Goal: Task Accomplishment & Management: Complete application form

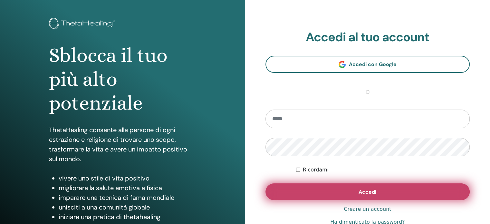
scroll to position [64, 0]
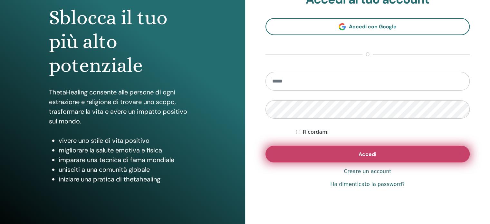
type input "**********"
click at [409, 156] on button "Accedi" at bounding box center [368, 154] width 205 height 17
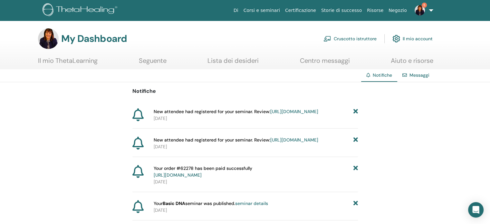
click at [235, 114] on span "New attendee had registered for your seminar. Review: https://member.thetaheali…" at bounding box center [236, 111] width 165 height 7
click at [271, 114] on link "https://member.thetahealing.com/instructor/seminar/373420/attendees" at bounding box center [295, 112] width 48 height 6
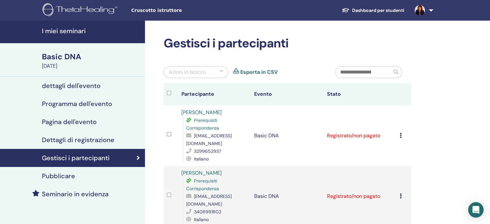
click at [403, 138] on div "[PERSON_NAME] registrazione Non autocertificare Contrassegna come pagato Contra…" at bounding box center [404, 136] width 8 height 8
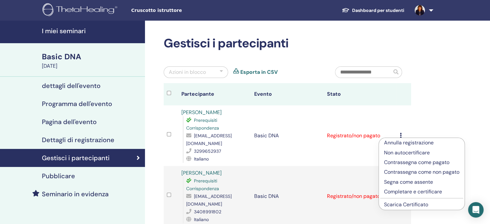
click at [403, 203] on link "Scarica Certificato" at bounding box center [406, 204] width 44 height 7
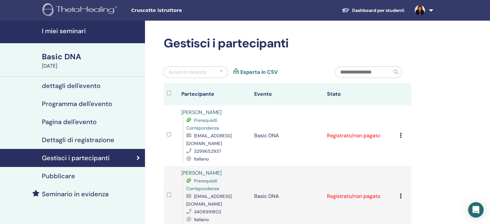
click at [486, 219] on div at bounding box center [486, 219] width 0 height 0
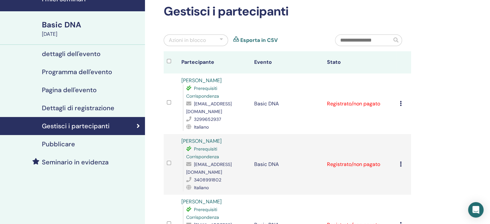
scroll to position [32, 0]
click at [401, 161] on icon at bounding box center [401, 163] width 2 height 5
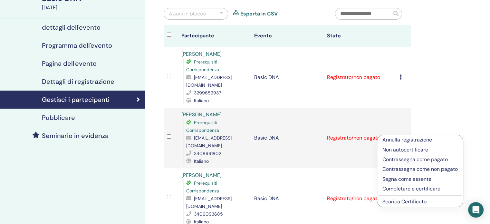
scroll to position [97, 0]
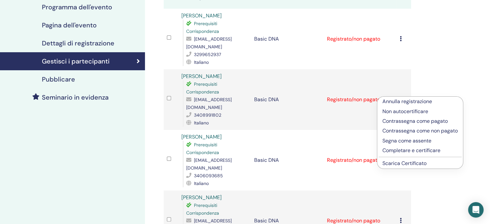
click at [401, 165] on link "Scarica Certificato" at bounding box center [405, 163] width 44 height 7
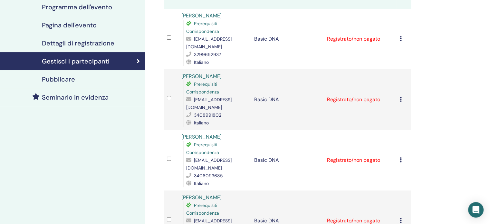
click at [486, 219] on div at bounding box center [486, 219] width 0 height 0
click at [400, 157] on icon at bounding box center [401, 159] width 2 height 5
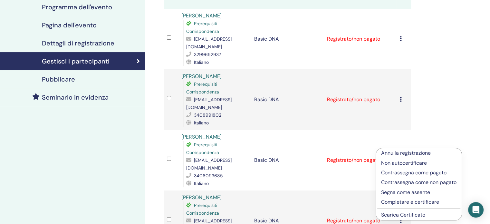
click at [400, 217] on link "Scarica Certificato" at bounding box center [403, 215] width 44 height 7
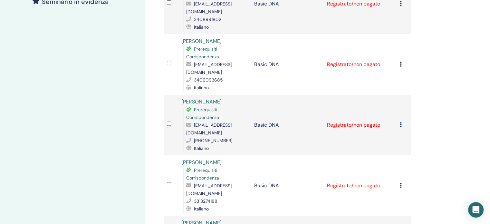
scroll to position [193, 0]
click at [402, 120] on div "Annulla registrazione Non autocertificare Contrassegna come pagato Contrassegna…" at bounding box center [404, 124] width 8 height 8
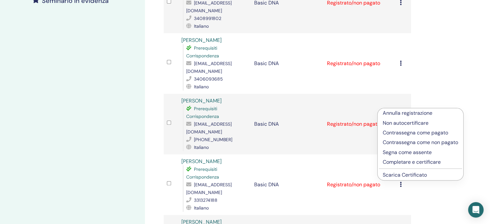
click at [400, 176] on link "Scarica Certificato" at bounding box center [405, 175] width 44 height 7
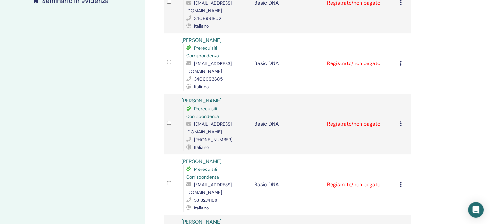
click at [401, 182] on icon at bounding box center [401, 184] width 2 height 5
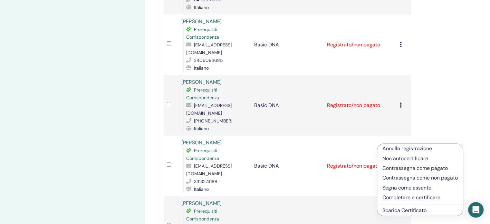
scroll to position [258, 0]
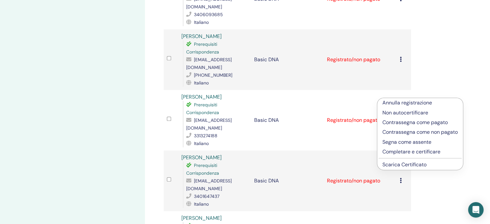
click at [413, 167] on link "Scarica Certificato" at bounding box center [405, 164] width 44 height 7
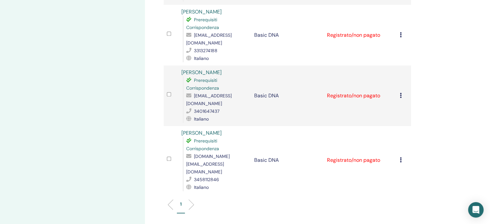
scroll to position [355, 0]
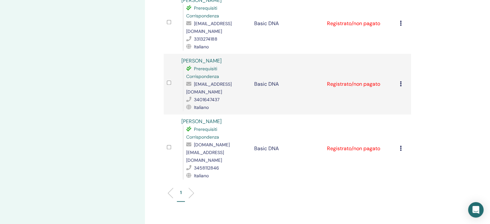
click at [402, 80] on div "Annulla registrazione Non autocertificare Contrassegna come pagato Contrassegna…" at bounding box center [404, 84] width 8 height 8
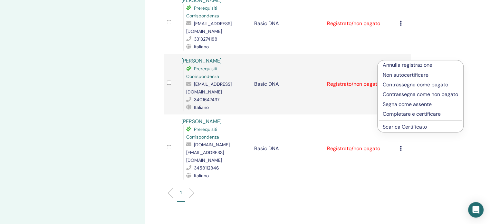
click at [402, 128] on link "Scarica Certificato" at bounding box center [405, 127] width 44 height 7
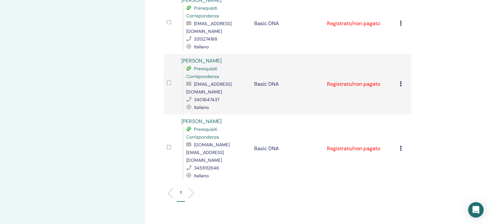
click at [401, 146] on icon at bounding box center [401, 148] width 2 height 5
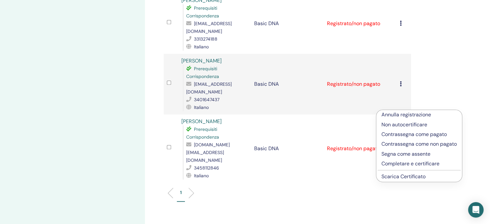
click at [401, 176] on link "Scarica Certificato" at bounding box center [404, 176] width 44 height 7
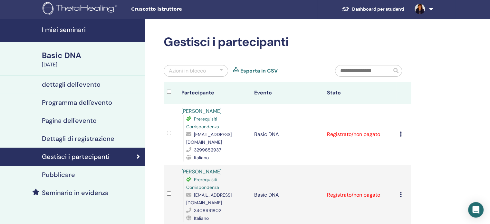
scroll to position [0, 0]
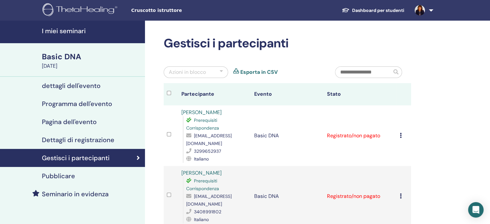
click at [256, 72] on link "Esporta in CSV" at bounding box center [259, 72] width 37 height 8
click at [486, 219] on div at bounding box center [486, 219] width 0 height 0
drag, startPoint x: 480, startPoint y: 51, endPoint x: 489, endPoint y: 16, distance: 35.2
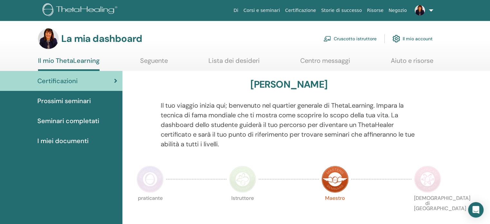
click at [361, 40] on font "Cruscotto istruttore" at bounding box center [355, 39] width 43 height 6
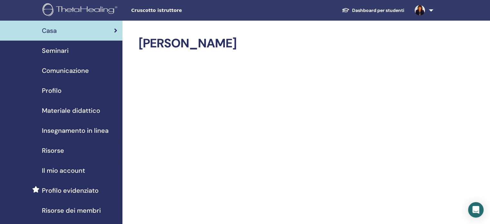
click at [55, 51] on span "Seminari" at bounding box center [55, 51] width 27 height 10
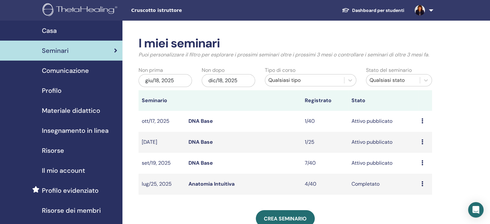
click at [196, 163] on link "DNA Base" at bounding box center [201, 163] width 25 height 7
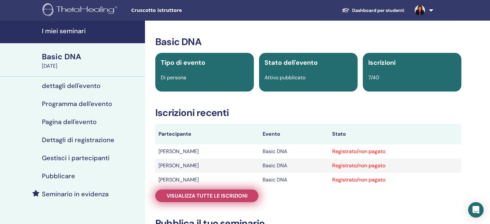
click at [205, 196] on span "Visualizza tutte le iscrizioni" at bounding box center [207, 196] width 81 height 7
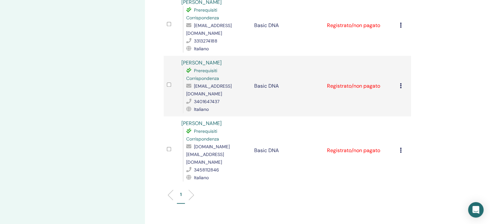
scroll to position [355, 0]
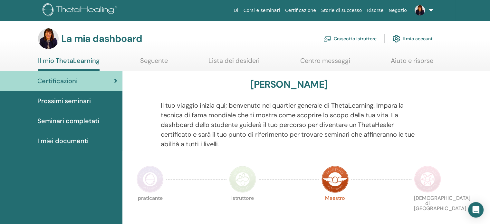
click at [366, 42] on font "Cruscotto istruttore" at bounding box center [355, 38] width 43 height 6
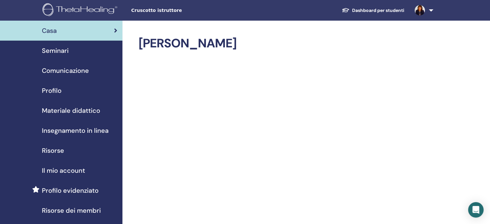
click at [48, 50] on font "Seminari" at bounding box center [55, 50] width 27 height 8
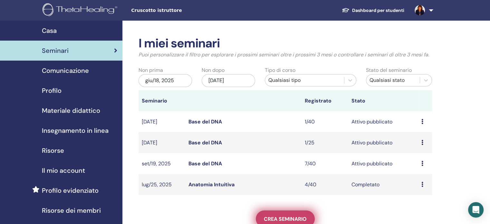
click at [279, 218] on font "Crea seminario" at bounding box center [285, 219] width 43 height 7
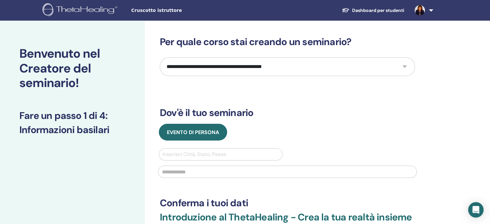
click at [406, 68] on select "**********" at bounding box center [287, 66] width 255 height 19
select select "**"
click at [160, 57] on select "**********" at bounding box center [287, 66] width 255 height 19
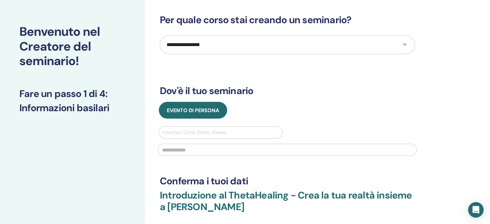
scroll to position [64, 0]
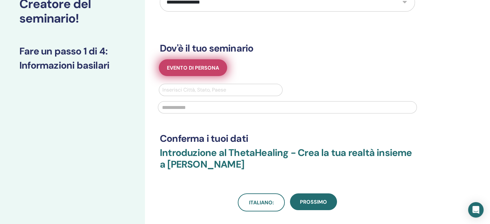
click at [217, 69] on font "Evento di persona" at bounding box center [193, 67] width 52 height 7
click at [188, 64] on font "Evento di persona" at bounding box center [193, 67] width 52 height 7
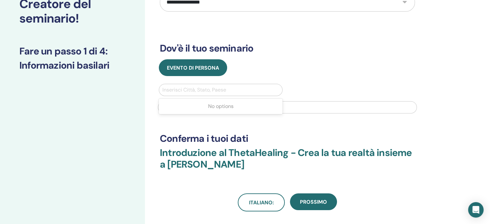
click at [188, 89] on div at bounding box center [221, 89] width 117 height 9
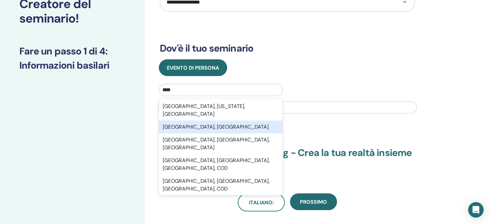
type input "****"
click at [337, 125] on div "**********" at bounding box center [287, 92] width 255 height 240
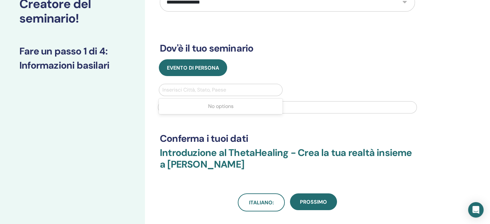
click at [198, 88] on div at bounding box center [221, 89] width 117 height 9
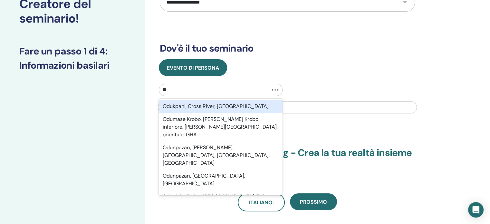
type input "*"
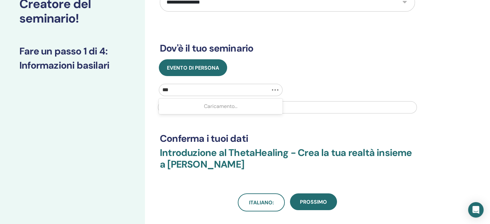
type input "****"
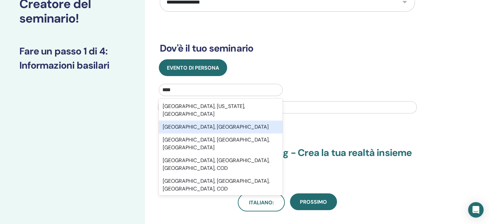
click at [167, 124] on font "Lodi, ITA" at bounding box center [216, 127] width 106 height 7
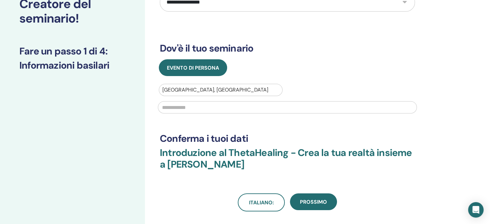
click at [184, 109] on input "text" at bounding box center [287, 107] width 259 height 12
type input "*"
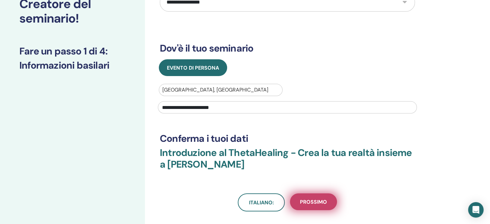
type input "**********"
click at [317, 205] on button "Prossimo" at bounding box center [313, 201] width 47 height 17
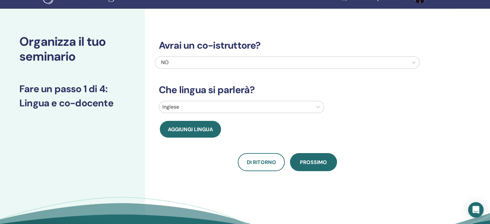
scroll to position [0, 0]
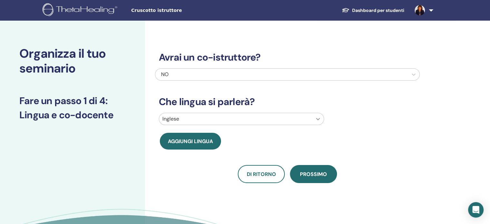
click at [318, 120] on icon at bounding box center [318, 119] width 6 height 6
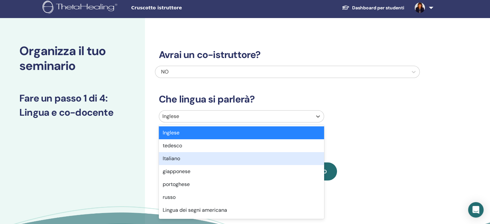
click at [180, 159] on font "Italiano" at bounding box center [171, 158] width 17 height 7
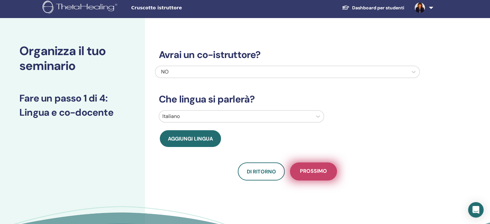
click at [315, 178] on button "Prossimo" at bounding box center [313, 172] width 47 height 18
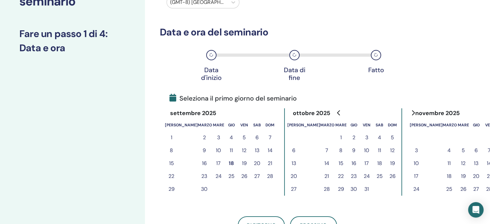
scroll to position [99, 0]
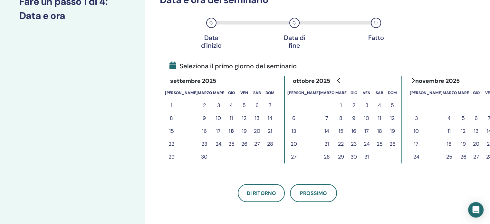
click at [202, 132] on font "16" at bounding box center [204, 131] width 5 height 7
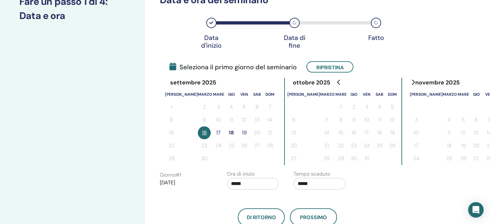
click at [216, 133] on font "17" at bounding box center [218, 132] width 5 height 7
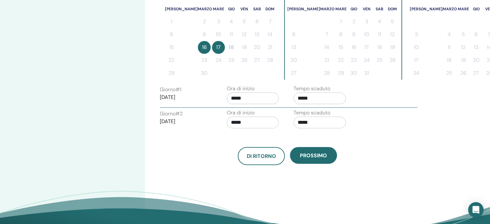
scroll to position [196, 0]
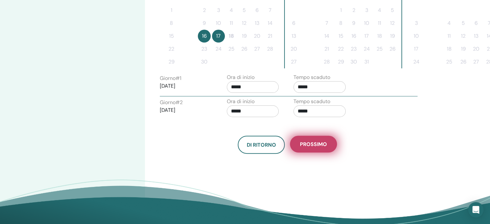
click at [312, 144] on font "Prossimo" at bounding box center [313, 144] width 27 height 7
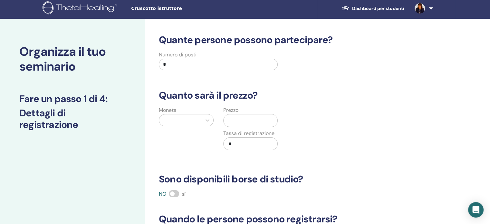
scroll to position [0, 0]
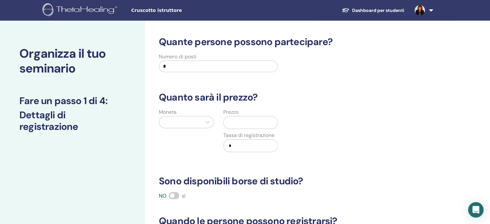
click at [215, 69] on input "*" at bounding box center [218, 67] width 119 height 12
drag, startPoint x: 215, startPoint y: 69, endPoint x: 170, endPoint y: 67, distance: 45.2
click at [170, 67] on input "*" at bounding box center [218, 67] width 119 height 12
type input "**"
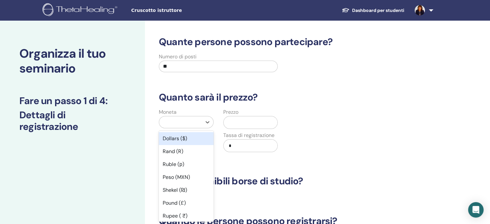
click at [193, 124] on div at bounding box center [181, 122] width 36 height 9
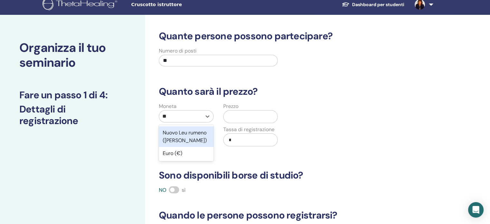
type input "***"
click at [192, 138] on div "Euro (€)" at bounding box center [186, 132] width 55 height 13
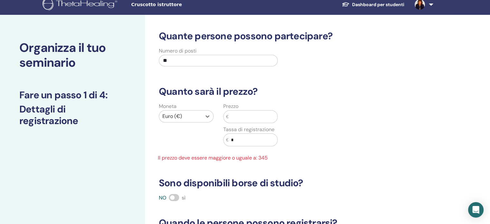
click at [249, 115] on input "text" at bounding box center [253, 117] width 49 height 12
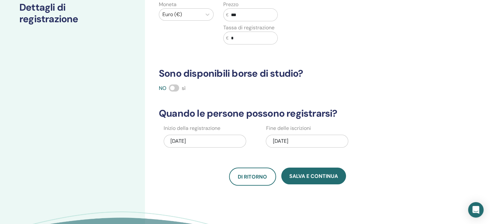
scroll to position [167, 0]
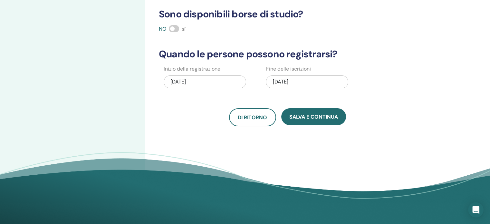
type input "***"
click at [315, 80] on div "17/09/2025" at bounding box center [307, 81] width 83 height 13
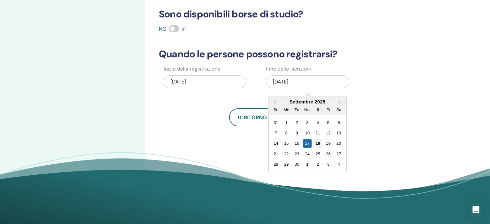
click at [319, 143] on font "18" at bounding box center [318, 143] width 5 height 5
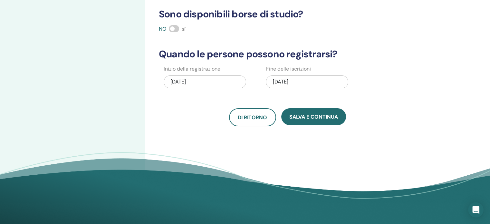
click at [211, 82] on div "18/09/2025" at bounding box center [205, 81] width 83 height 13
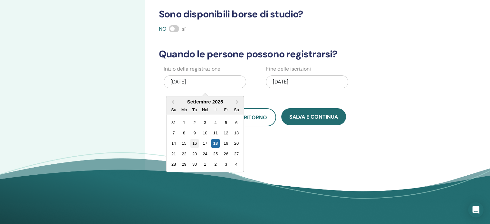
click at [193, 144] on font "16" at bounding box center [195, 143] width 5 height 5
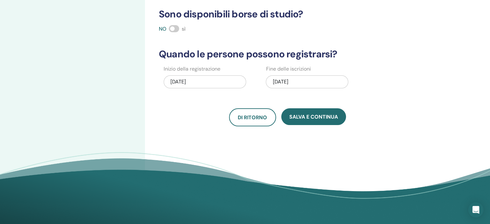
click at [312, 82] on div "18/09/2025" at bounding box center [307, 81] width 83 height 13
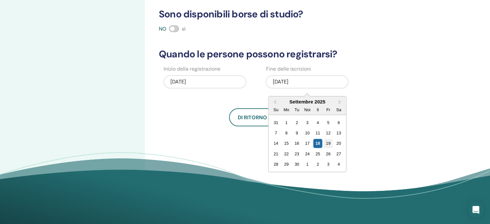
click at [329, 144] on font "19" at bounding box center [328, 143] width 5 height 5
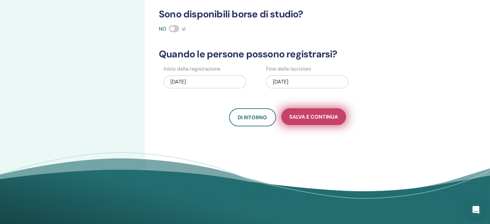
click at [321, 118] on font "Salva e continua" at bounding box center [314, 117] width 49 height 7
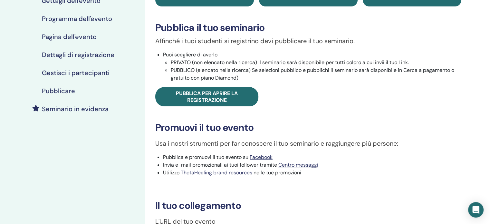
scroll to position [97, 0]
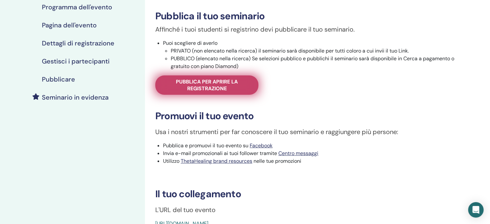
click at [236, 90] on span "Pubblica per aprire la registrazione" at bounding box center [206, 85] width 87 height 14
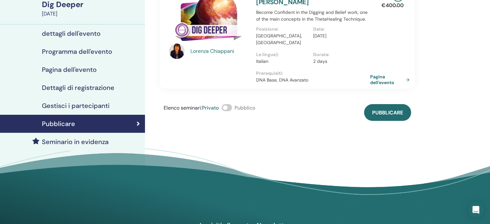
scroll to position [32, 0]
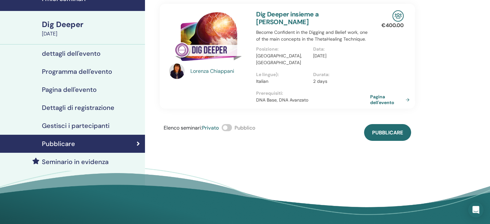
click at [228, 124] on span at bounding box center [227, 127] width 10 height 7
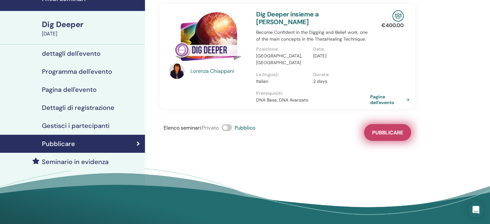
click at [381, 129] on span "Pubblicare" at bounding box center [387, 132] width 31 height 7
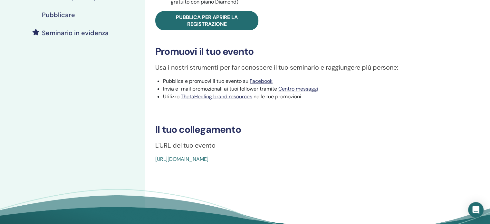
scroll to position [193, 0]
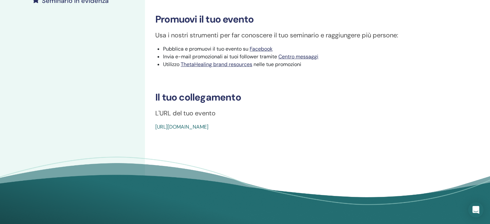
click at [209, 126] on link "[URL][DOMAIN_NAME]" at bounding box center [181, 127] width 53 height 7
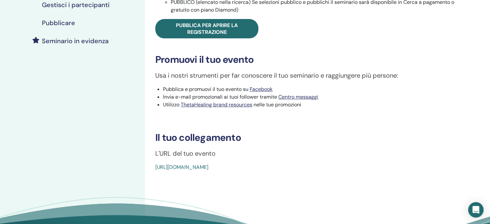
scroll to position [154, 0]
click at [209, 169] on link "[URL][DOMAIN_NAME]" at bounding box center [181, 166] width 53 height 7
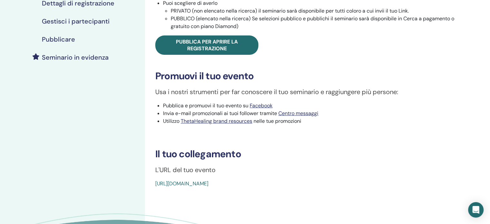
scroll to position [121, 0]
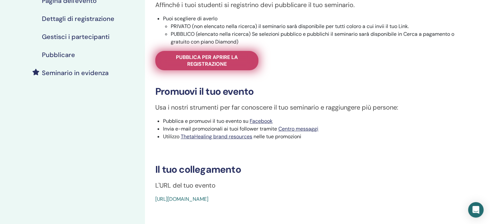
click at [235, 57] on span "Pubblica per aprire la registrazione" at bounding box center [206, 61] width 87 height 14
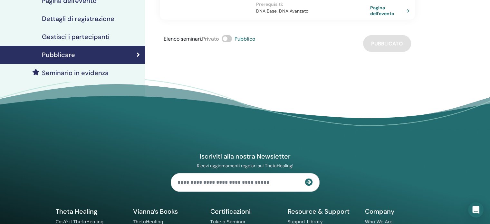
click at [228, 35] on span at bounding box center [227, 38] width 10 height 7
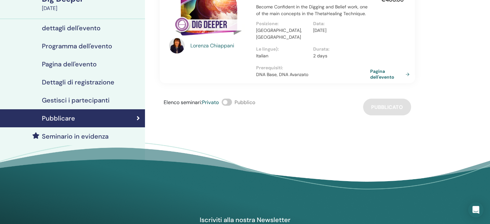
scroll to position [57, 0]
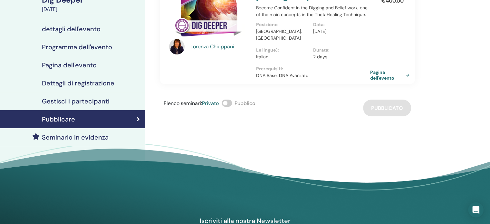
click at [228, 100] on span at bounding box center [227, 103] width 10 height 7
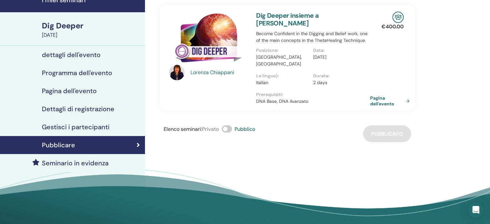
scroll to position [0, 0]
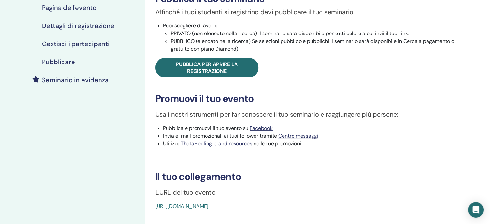
scroll to position [121, 0]
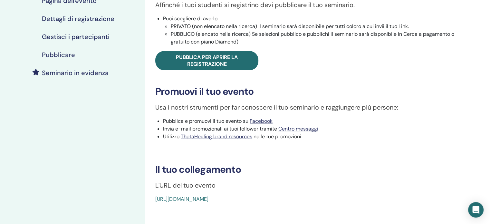
click at [209, 200] on link "[URL][DOMAIN_NAME]" at bounding box center [181, 199] width 53 height 7
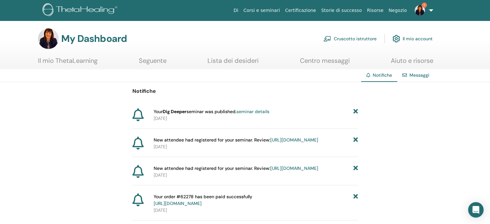
click at [358, 40] on link "Cruscotto istruttore" at bounding box center [350, 39] width 53 height 14
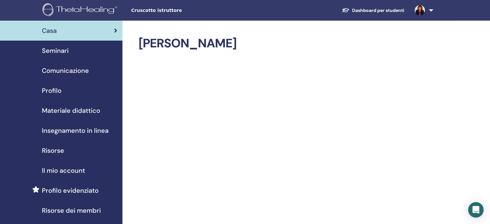
click at [50, 51] on span "Seminari" at bounding box center [55, 51] width 27 height 10
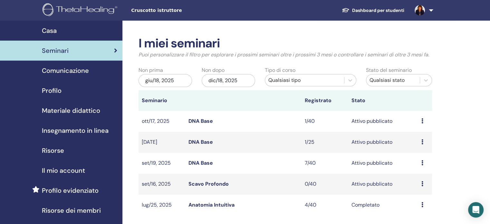
click at [202, 185] on link "Scavo Profondo" at bounding box center [209, 184] width 40 height 7
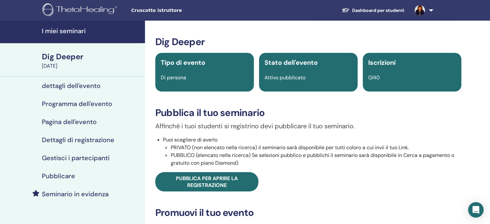
click at [84, 88] on h4 "dettagli dell'evento" at bounding box center [71, 86] width 59 height 8
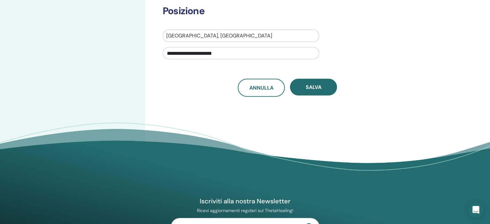
scroll to position [258, 0]
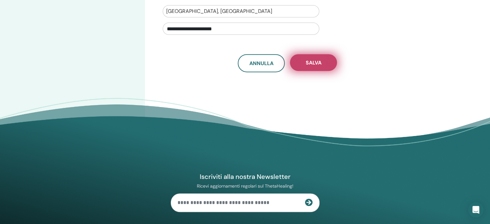
click at [312, 66] on button "Salva" at bounding box center [313, 62] width 47 height 17
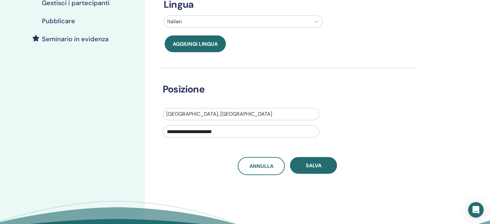
scroll to position [193, 0]
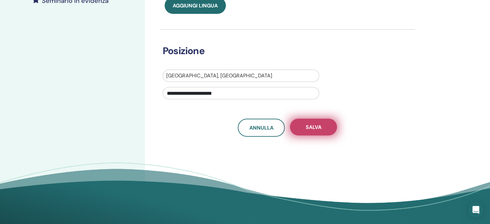
click at [329, 129] on button "Salva" at bounding box center [313, 127] width 47 height 17
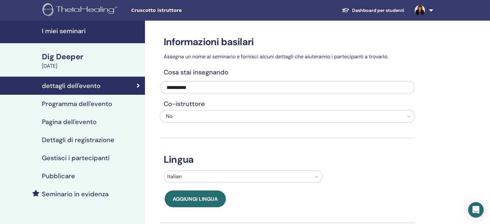
click at [94, 107] on h4 "Programma dell'evento" at bounding box center [77, 104] width 70 height 8
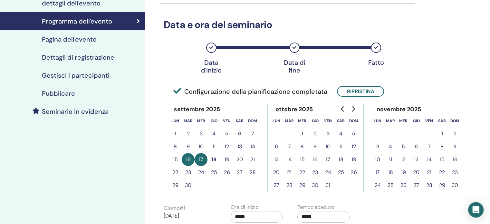
scroll to position [97, 0]
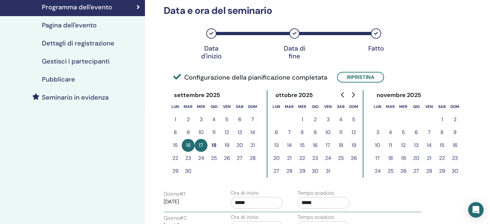
click at [215, 146] on button "18" at bounding box center [214, 145] width 13 height 13
click at [230, 145] on button "19" at bounding box center [227, 145] width 13 height 13
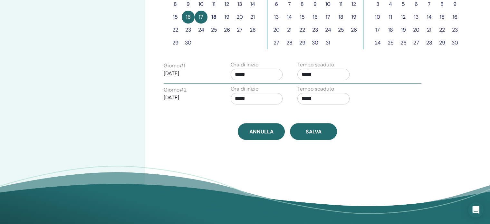
scroll to position [226, 0]
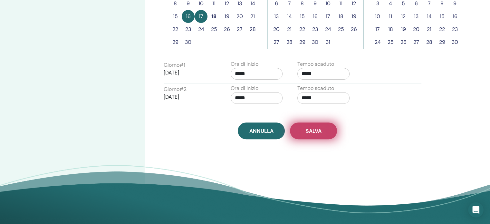
click at [319, 136] on button "Salva" at bounding box center [313, 131] width 47 height 17
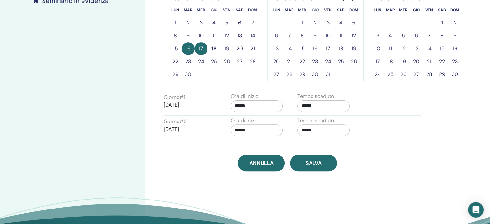
scroll to position [226, 0]
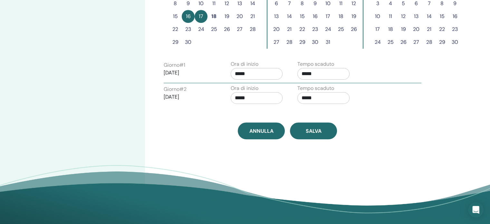
click at [318, 128] on span "Salva" at bounding box center [314, 131] width 16 height 7
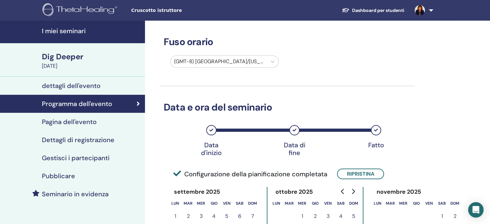
click at [69, 139] on h4 "Dettagli di registrazione" at bounding box center [78, 140] width 73 height 8
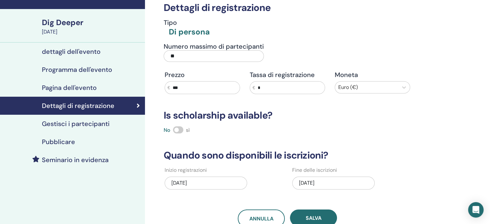
scroll to position [64, 0]
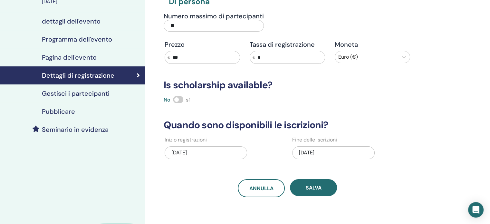
click at [199, 152] on div "09/16/2025" at bounding box center [206, 152] width 83 height 13
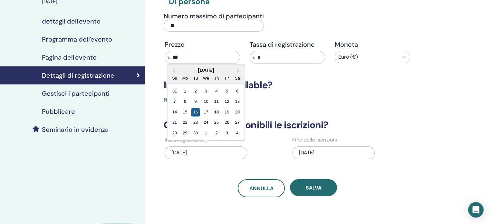
click at [195, 112] on div "16" at bounding box center [195, 112] width 9 height 9
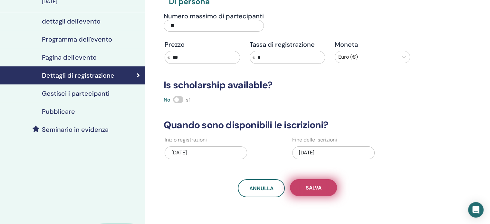
click at [314, 184] on span "Salva" at bounding box center [314, 187] width 16 height 7
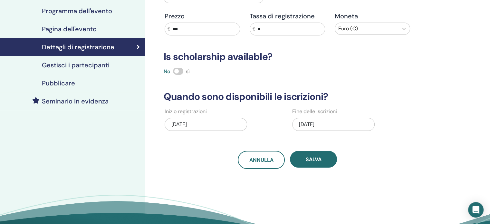
scroll to position [129, 0]
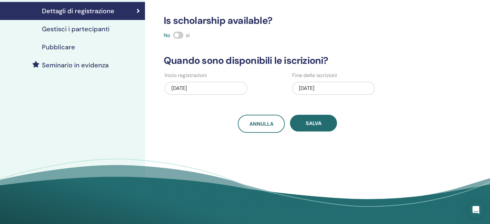
click at [79, 28] on h4 "Gestisci i partecipanti" at bounding box center [76, 29] width 68 height 8
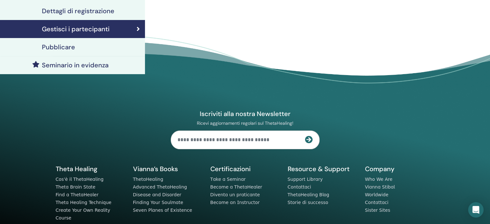
click at [62, 46] on h4 "Pubblicare" at bounding box center [58, 47] width 33 height 8
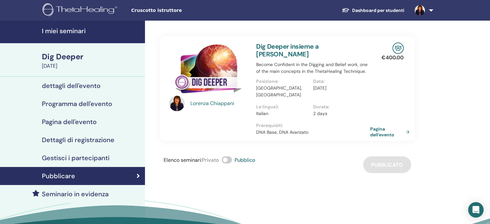
click at [113, 63] on div "September 16, 2025" at bounding box center [91, 66] width 99 height 8
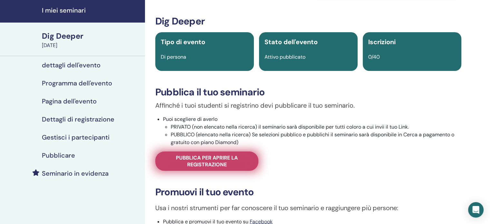
scroll to position [32, 0]
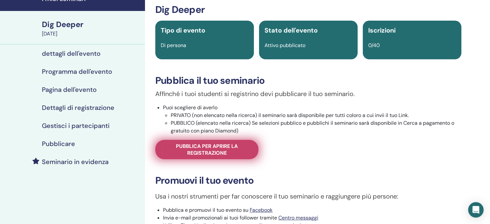
click at [226, 144] on span "Pubblica per aprire la registrazione" at bounding box center [206, 150] width 87 height 14
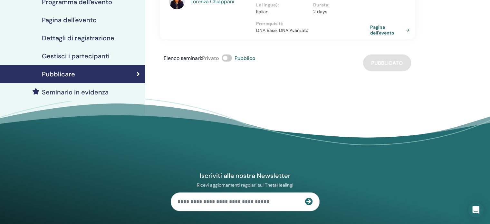
scroll to position [64, 0]
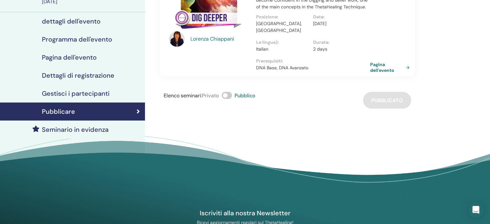
click at [210, 60] on div "Lorenza Chiappani" at bounding box center [208, 24] width 87 height 92
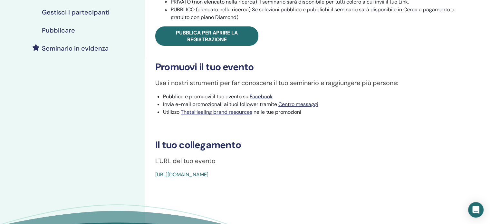
scroll to position [161, 0]
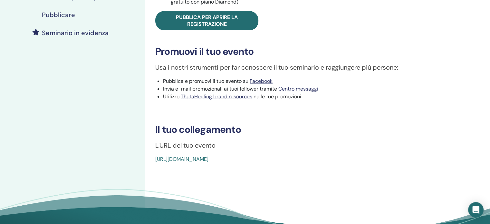
click at [204, 160] on link "https://www.thetahealing.com/seminar-377807-details.html" at bounding box center [181, 159] width 53 height 7
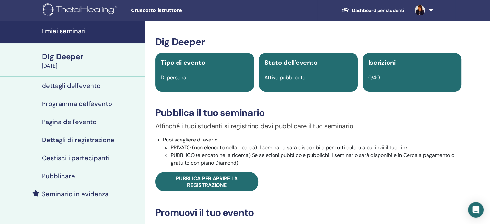
click at [374, 8] on link "Dashboard per studenti" at bounding box center [373, 11] width 73 height 12
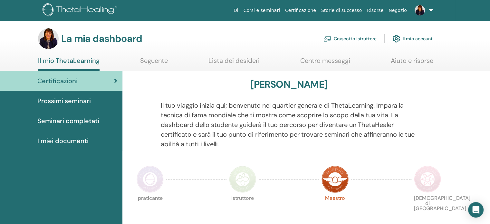
click at [361, 40] on font "Cruscotto istruttore" at bounding box center [355, 39] width 43 height 6
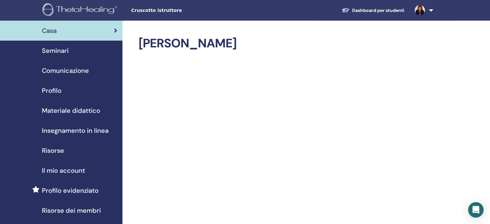
click at [46, 47] on span "Seminari" at bounding box center [55, 51] width 27 height 10
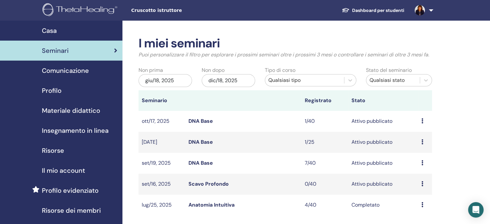
click at [421, 182] on td "Anteprima Modificare Partecipanti Annulla" at bounding box center [426, 184] width 14 height 21
click at [423, 183] on icon at bounding box center [423, 183] width 2 height 5
click at [418, 218] on p "Annulla" at bounding box center [420, 217] width 29 height 8
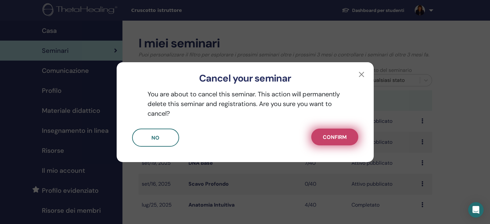
click at [337, 136] on span "Confirm" at bounding box center [335, 137] width 24 height 7
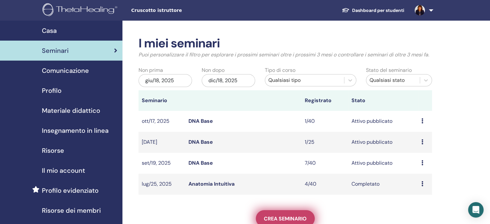
click at [282, 216] on span "Crea seminario" at bounding box center [285, 218] width 43 height 7
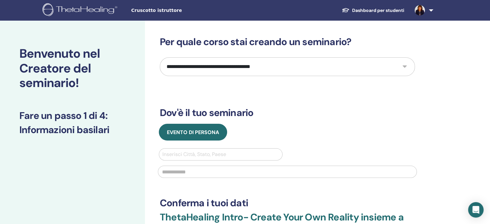
click at [404, 68] on select "**********" at bounding box center [287, 66] width 255 height 19
select select "**"
click at [160, 57] on select "**********" at bounding box center [287, 66] width 255 height 19
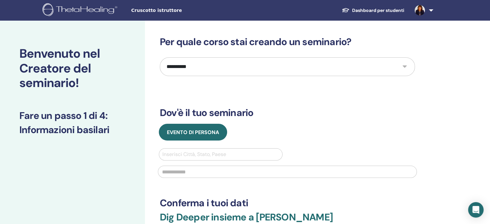
click at [188, 154] on div at bounding box center [221, 154] width 117 height 9
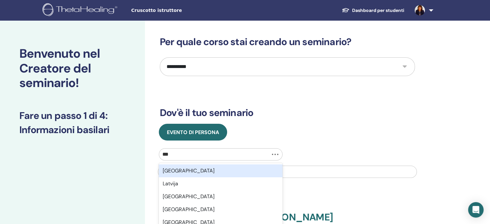
type input "****"
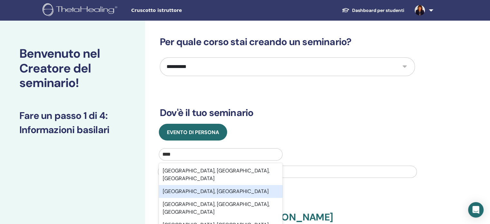
click at [169, 186] on div "Lodi, ITA" at bounding box center [221, 191] width 124 height 13
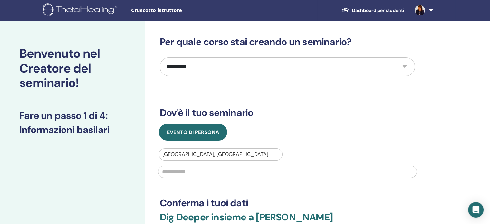
click at [189, 173] on input "text" at bounding box center [287, 172] width 259 height 12
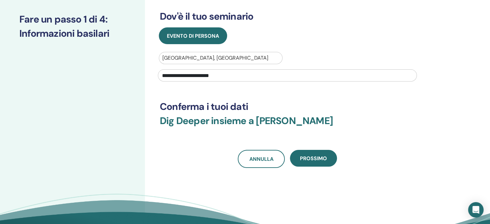
scroll to position [97, 0]
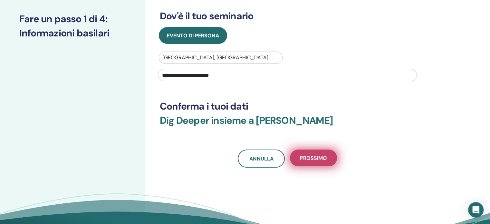
type input "**********"
click at [321, 160] on span "Prossimo" at bounding box center [313, 158] width 27 height 7
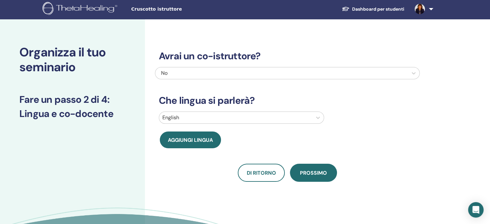
scroll to position [0, 0]
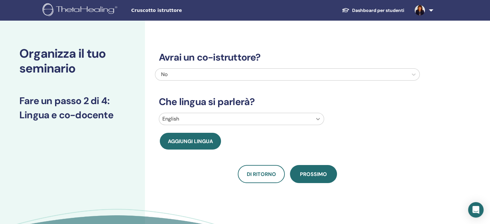
click at [318, 119] on icon at bounding box center [318, 119] width 6 height 6
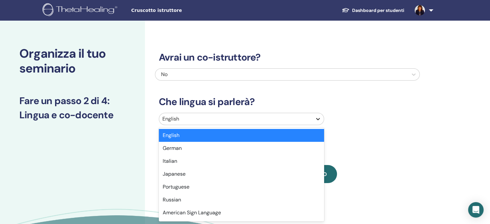
scroll to position [3, 0]
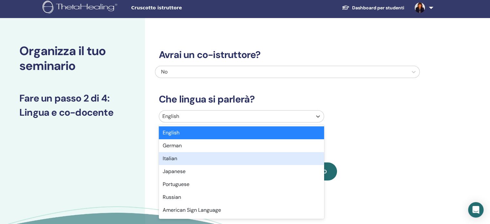
click at [241, 159] on div "Italian" at bounding box center [241, 158] width 165 height 13
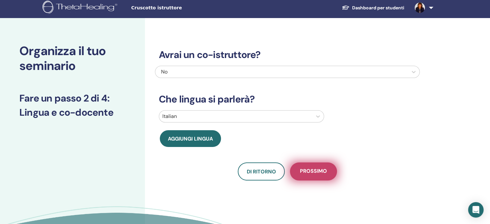
click at [317, 171] on span "Prossimo" at bounding box center [313, 172] width 27 height 8
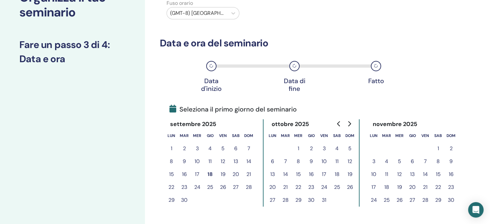
scroll to position [67, 0]
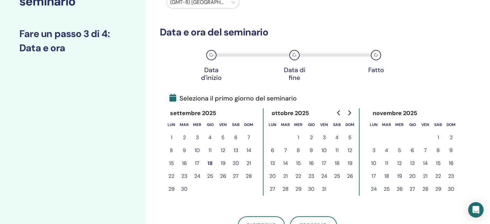
click at [174, 177] on button "22" at bounding box center [171, 176] width 13 height 13
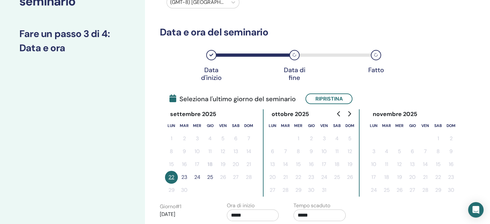
click at [184, 175] on button "23" at bounding box center [184, 177] width 13 height 13
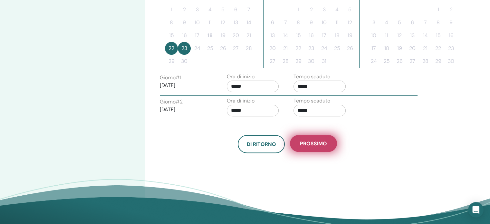
click at [324, 145] on span "Prossimo" at bounding box center [313, 143] width 27 height 7
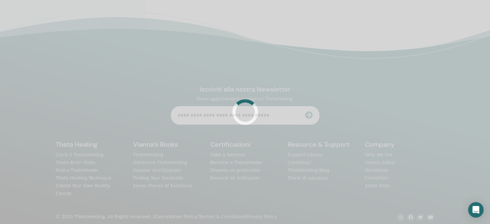
scroll to position [196, 0]
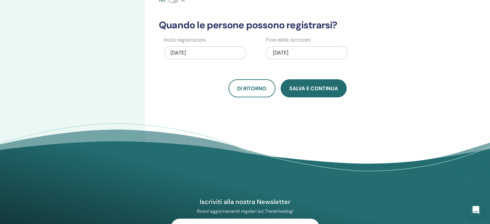
click at [312, 89] on span "Salva e continua" at bounding box center [314, 88] width 49 height 7
click at [310, 89] on span "Salva e continua" at bounding box center [314, 88] width 49 height 7
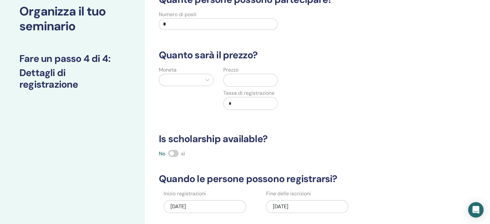
scroll to position [3, 0]
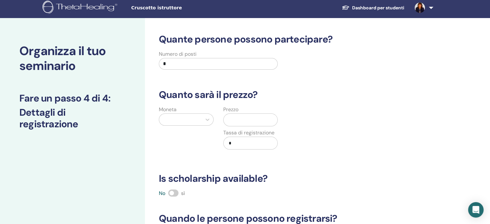
drag, startPoint x: 182, startPoint y: 63, endPoint x: 142, endPoint y: 64, distance: 39.7
click at [142, 64] on div "Organizza il tuo seminario Fare un passo 4 di 4 : Dettagli di registrazione Qua…" at bounding box center [245, 199] width 490 height 363
type input "**"
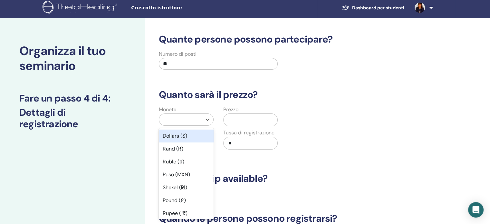
click at [188, 124] on div at bounding box center [181, 119] width 36 height 9
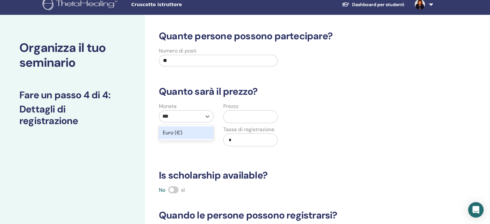
type input "****"
click at [185, 136] on div "Euro (€)" at bounding box center [186, 132] width 55 height 13
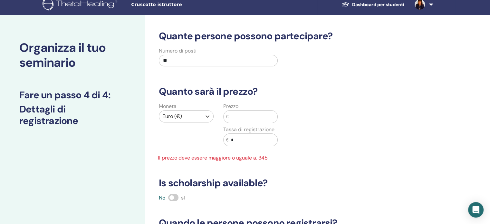
click at [241, 114] on input "text" at bounding box center [253, 117] width 49 height 12
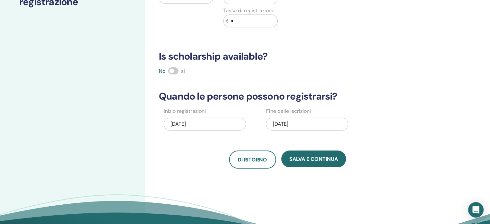
scroll to position [135, 0]
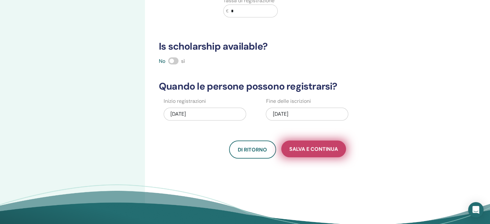
type input "***"
click at [310, 147] on span "Salva e continua" at bounding box center [314, 149] width 49 height 7
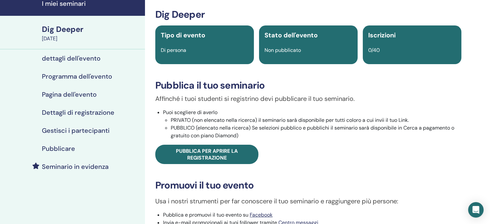
scroll to position [64, 0]
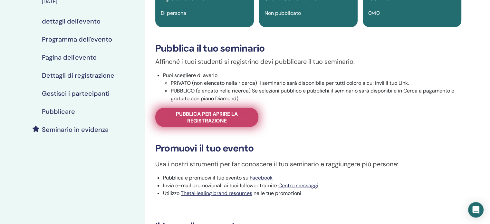
click at [213, 117] on span "Pubblica per aprire la registrazione" at bounding box center [206, 118] width 87 height 14
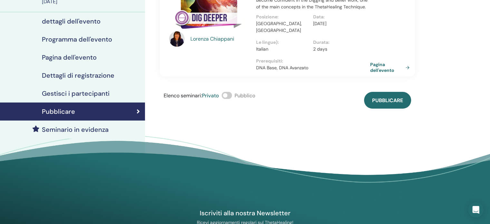
click at [227, 92] on span at bounding box center [227, 95] width 10 height 7
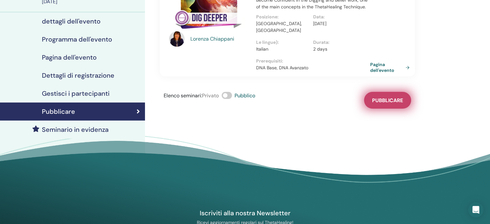
click at [392, 97] on span "Pubblicare" at bounding box center [387, 100] width 31 height 7
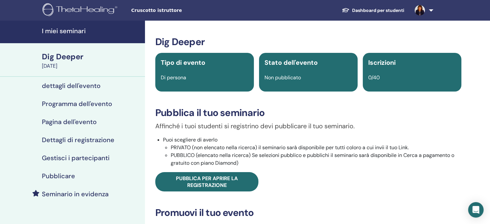
click at [381, 10] on link "Dashboard per studenti" at bounding box center [373, 11] width 73 height 12
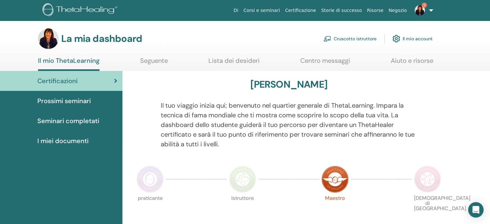
click at [347, 37] on font "Cruscotto istruttore" at bounding box center [355, 39] width 43 height 6
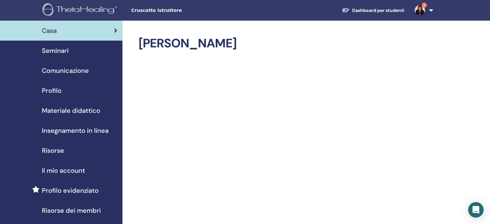
click at [61, 52] on span "Seminari" at bounding box center [55, 51] width 27 height 10
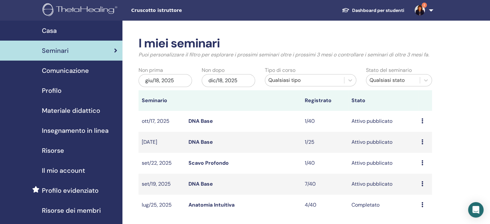
click at [220, 162] on link "Scavo Profondo" at bounding box center [209, 163] width 40 height 7
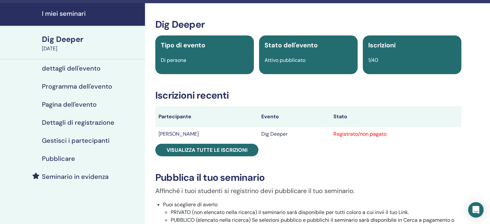
scroll to position [32, 0]
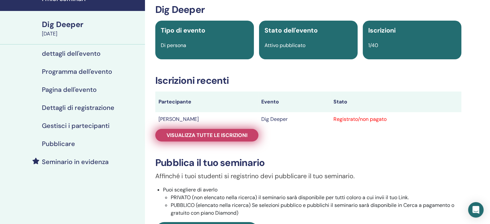
click at [200, 133] on span "Visualizza tutte le iscrizioni" at bounding box center [207, 135] width 81 height 7
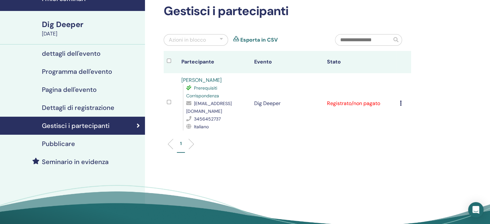
click at [401, 103] on icon at bounding box center [401, 103] width 2 height 5
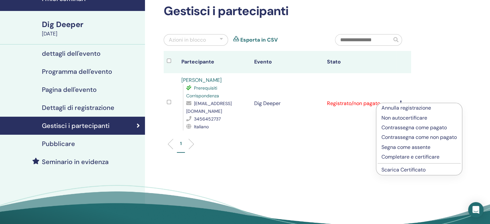
click at [400, 173] on link "Scarica Certificato" at bounding box center [404, 169] width 44 height 7
